Goal: Task Accomplishment & Management: Use online tool/utility

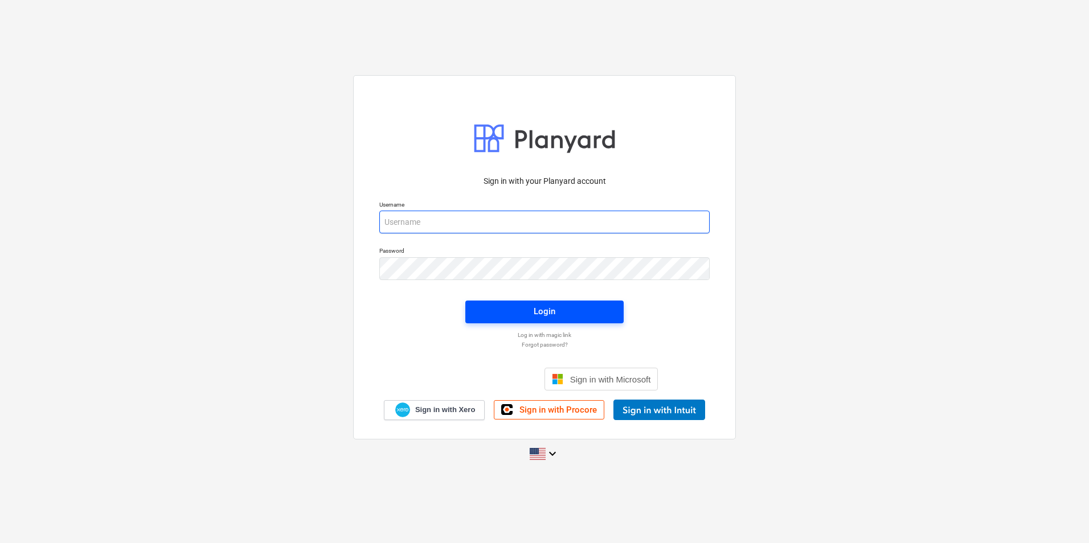
type input "[PERSON_NAME][EMAIL_ADDRESS][DOMAIN_NAME]"
click at [488, 319] on span "Login" at bounding box center [544, 311] width 131 height 15
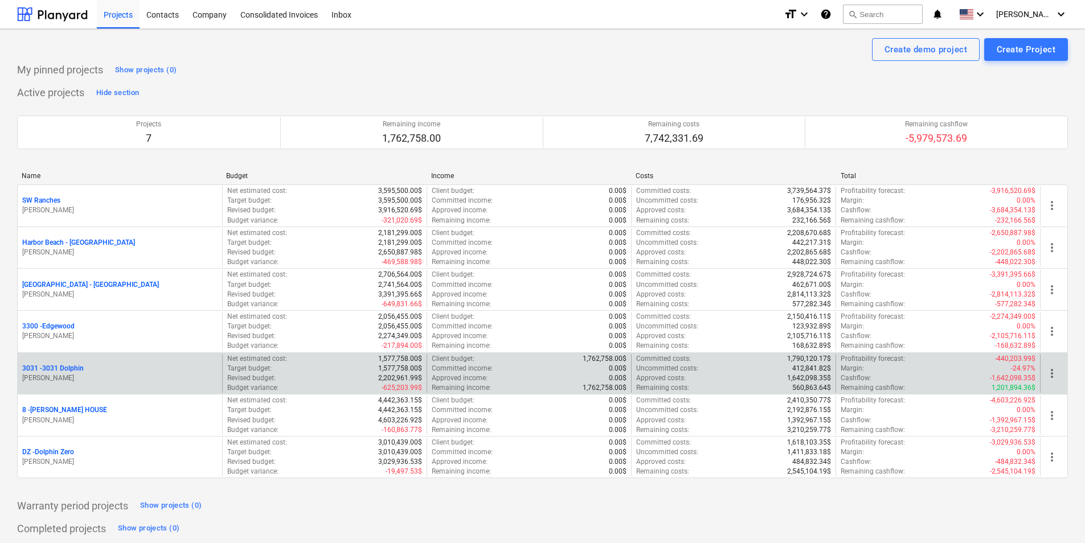
click at [73, 370] on p "3031 - 3031 Dolphin" at bounding box center [53, 369] width 62 height 10
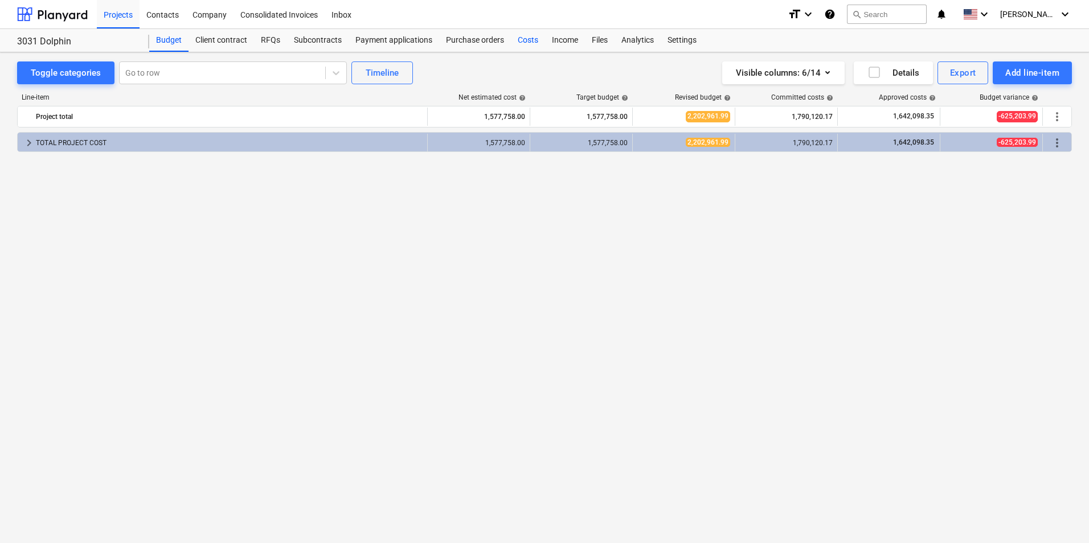
click at [523, 39] on div "Costs" at bounding box center [528, 40] width 34 height 23
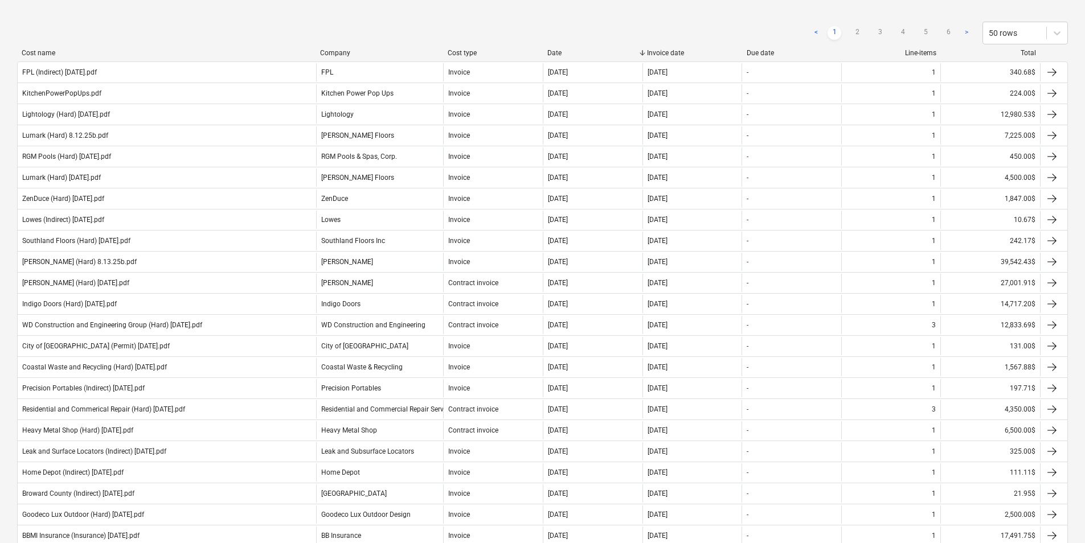
scroll to position [171, 0]
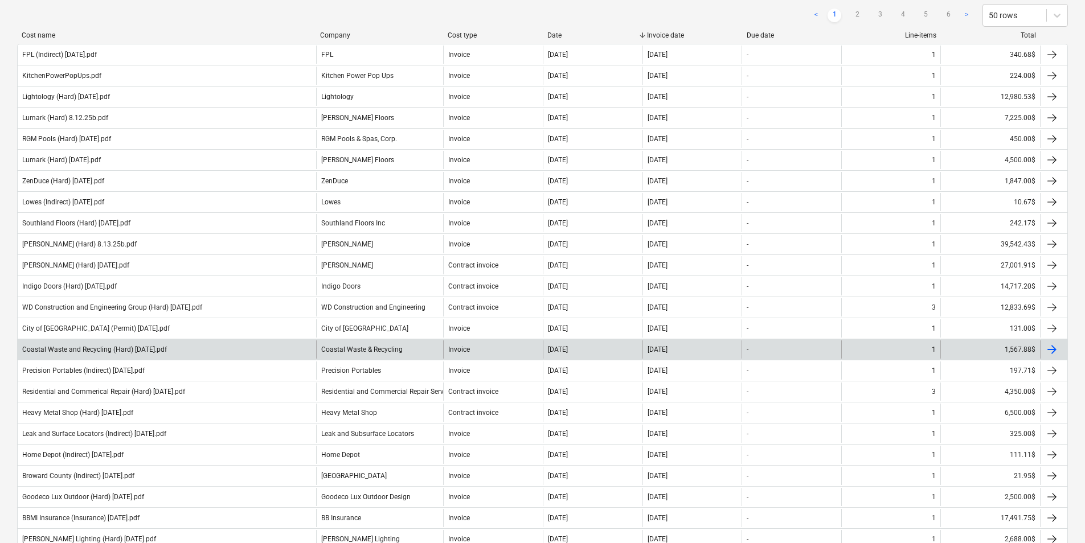
click at [394, 345] on div "Coastal Waste & Recycling" at bounding box center [380, 350] width 128 height 18
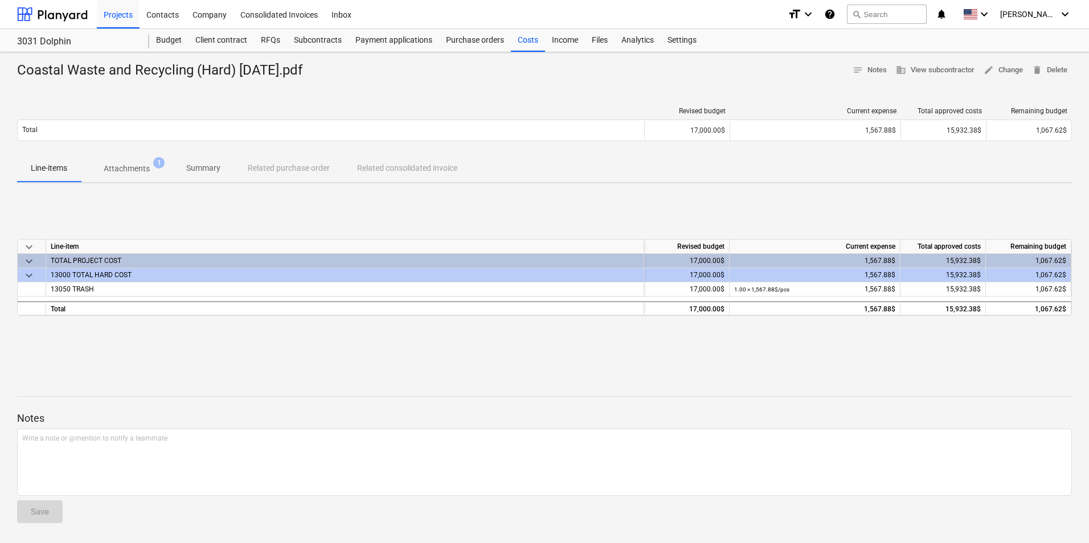
click at [155, 167] on span "1" at bounding box center [158, 162] width 11 height 11
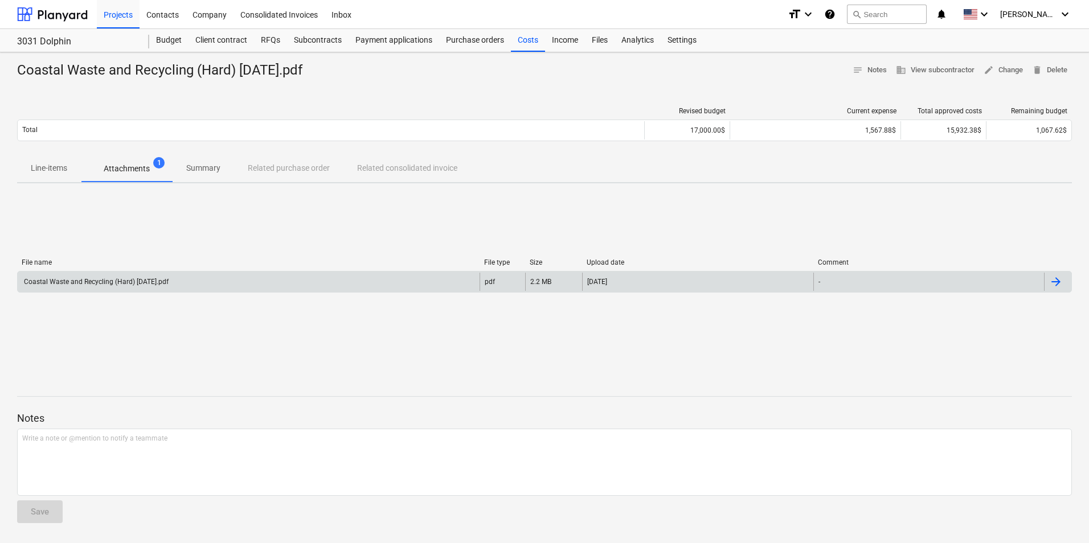
click at [159, 282] on div "Coastal Waste and Recycling (Hard) [DATE].pdf" at bounding box center [95, 282] width 146 height 8
